Goal: Navigation & Orientation: Find specific page/section

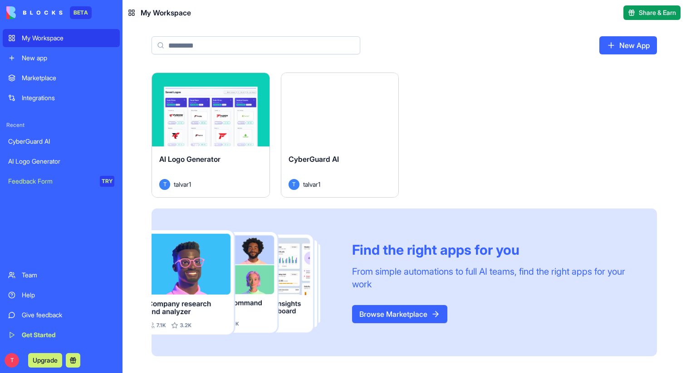
click at [346, 110] on button "Launch" at bounding box center [340, 110] width 68 height 18
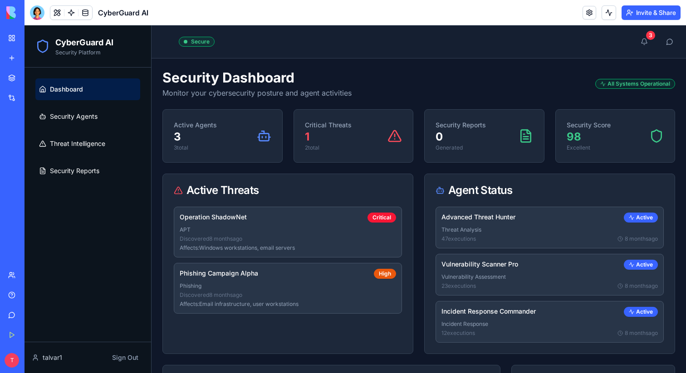
click at [34, 81] on div "Marketplace" at bounding box center [28, 77] width 12 height 9
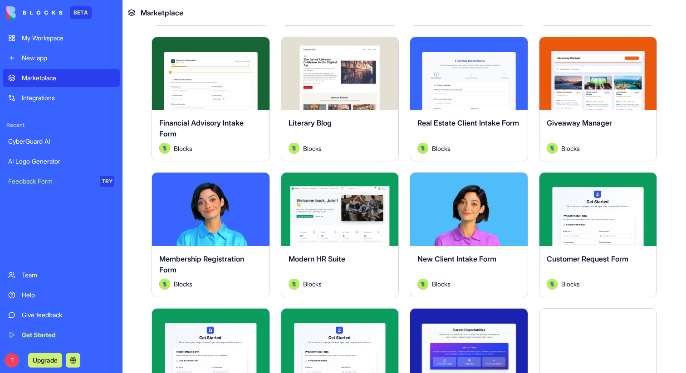
scroll to position [881, 0]
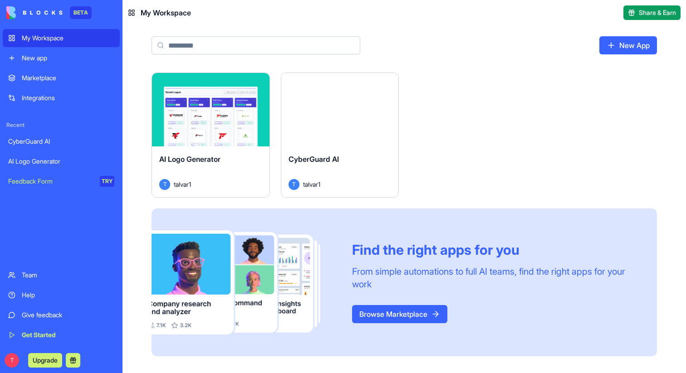
click at [407, 310] on link "Browse Marketplace" at bounding box center [399, 314] width 95 height 18
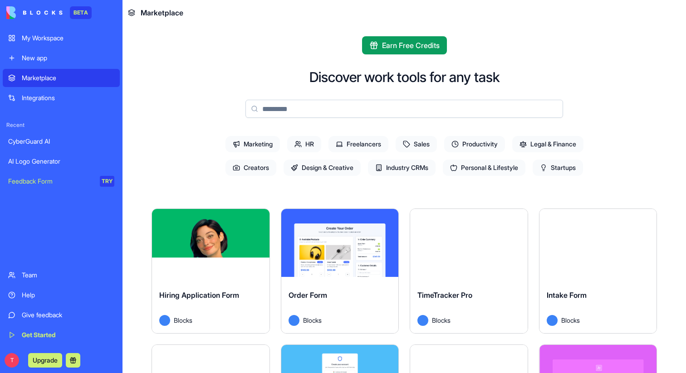
scroll to position [4, 0]
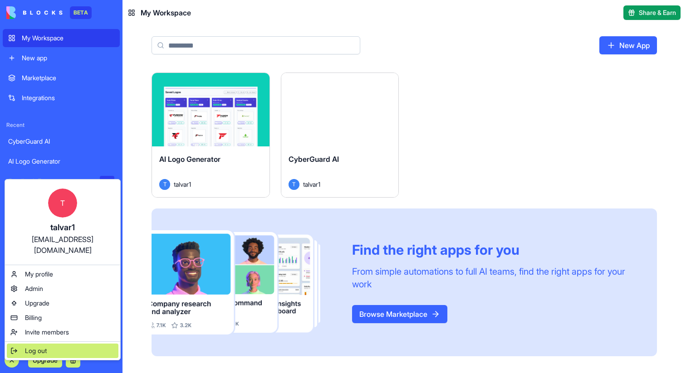
click at [57, 344] on div "Log out" at bounding box center [63, 351] width 112 height 15
